Goal: Complete application form

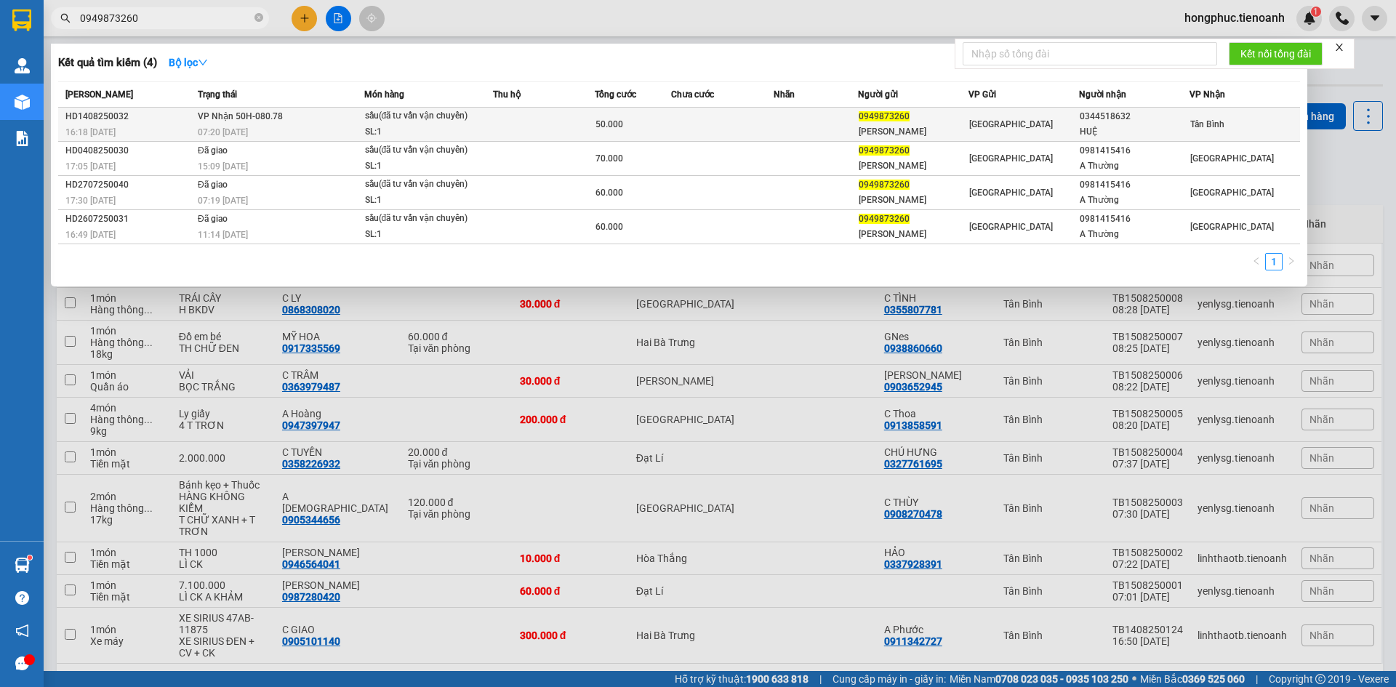
type input "0949873260"
click at [276, 130] on div "07:20 [DATE]" at bounding box center [281, 132] width 166 height 16
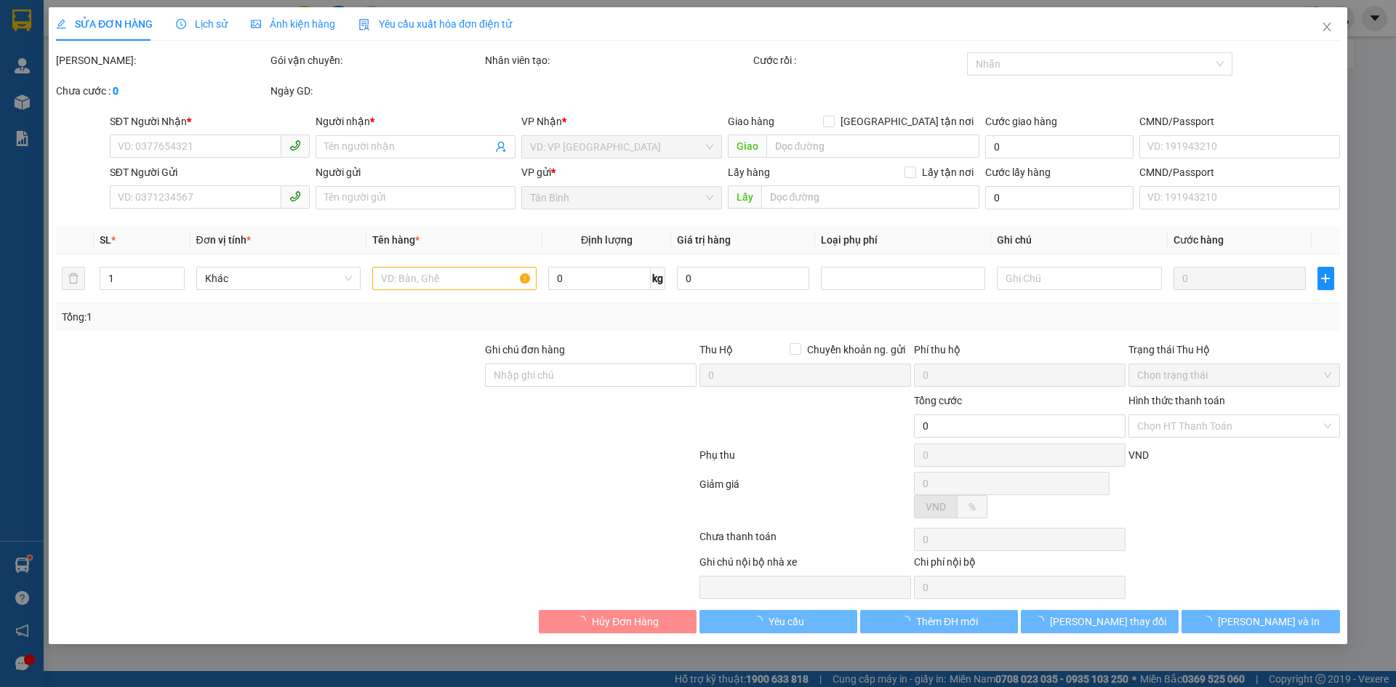
type input "0344518632"
type input "HUỆ"
type input "0949873260"
type input "[PERSON_NAME]"
type input "50.000"
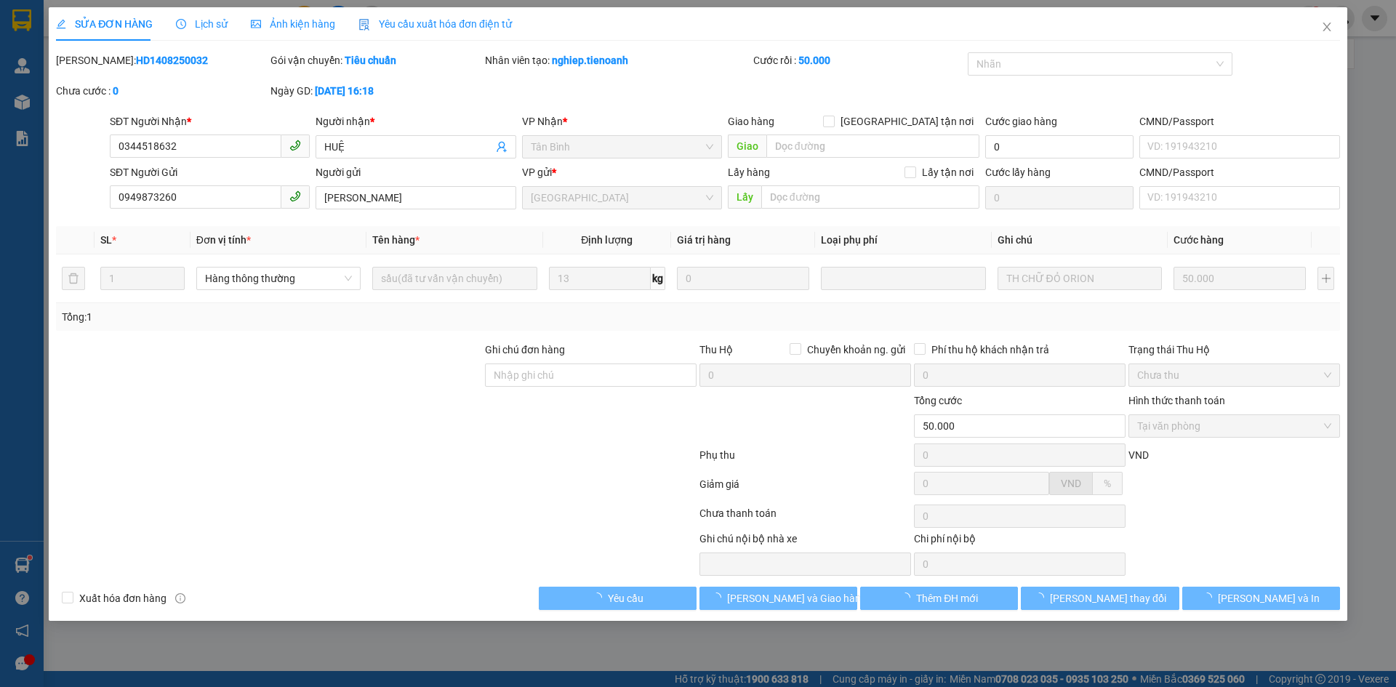
click at [210, 25] on span "Lịch sử" at bounding box center [202, 24] width 52 height 12
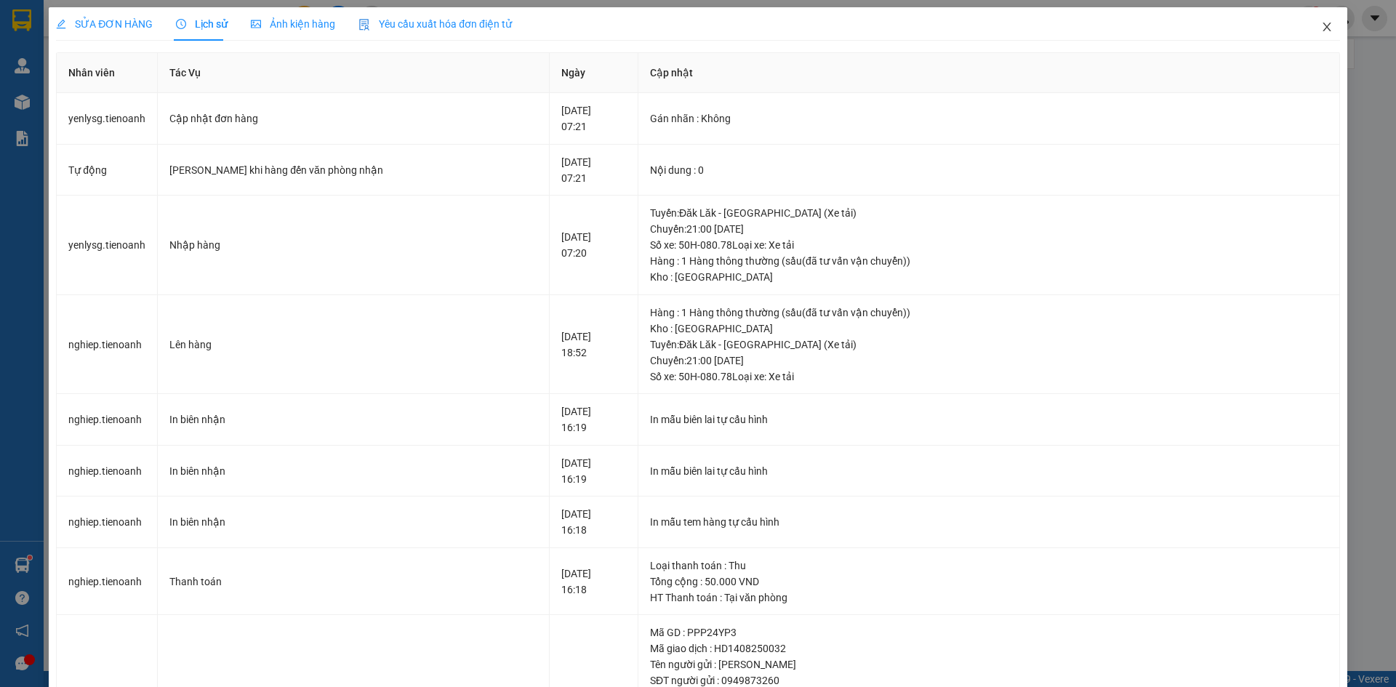
click at [1321, 26] on icon "close" at bounding box center [1327, 27] width 12 height 12
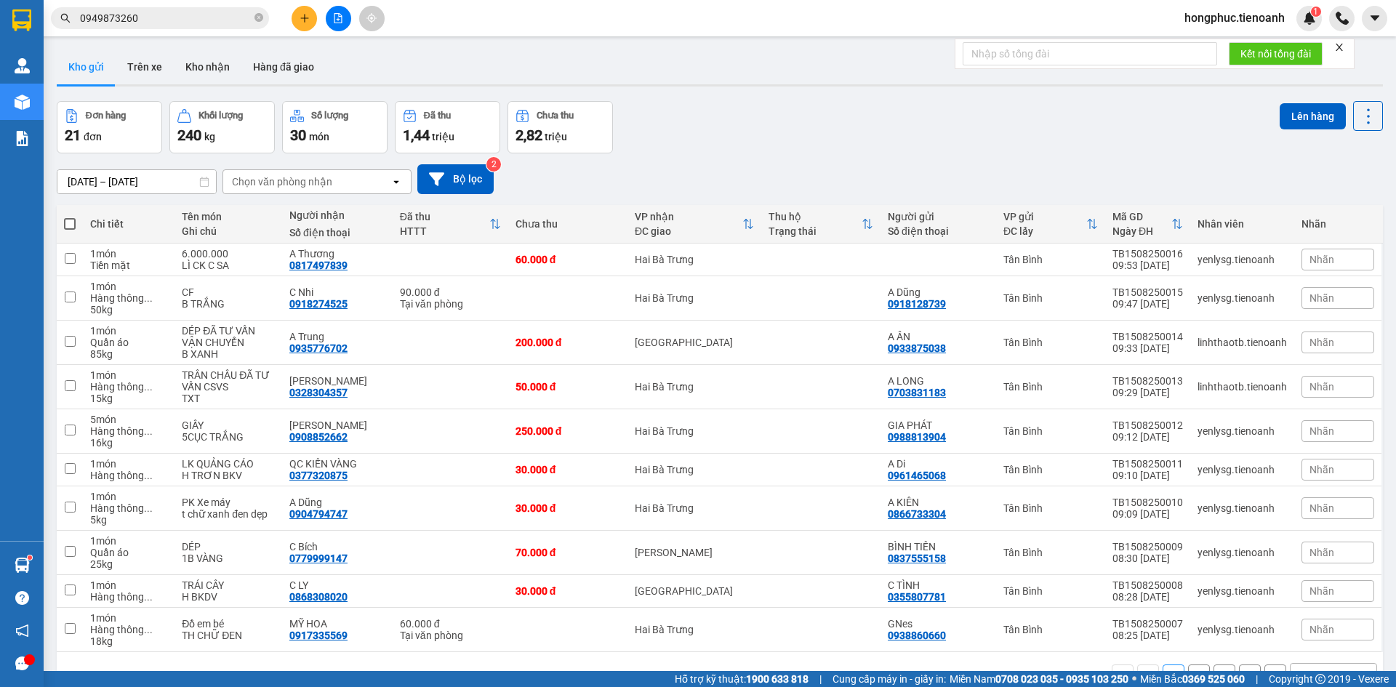
click at [175, 17] on input "0949873260" at bounding box center [166, 18] width 172 height 16
